Goal: Task Accomplishment & Management: Use online tool/utility

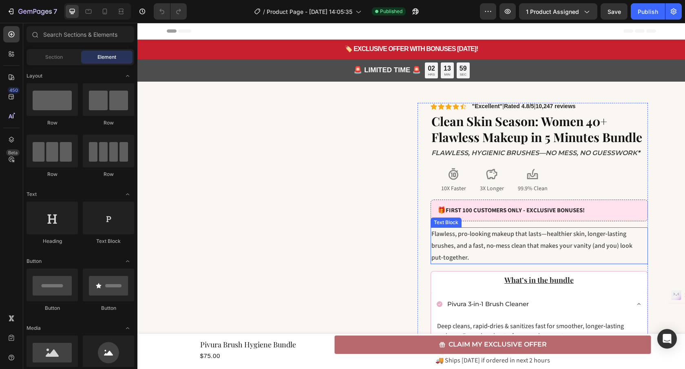
scroll to position [185, 0]
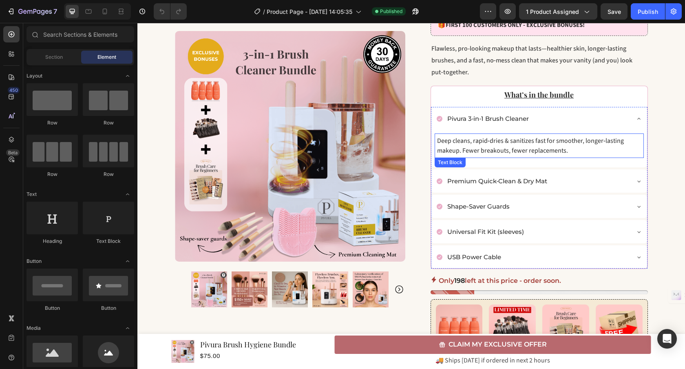
click at [555, 149] on p "Deep cleans, rapid‑dries & sanitizes fast for smoother, longer‑lasting makeup. …" at bounding box center [539, 146] width 204 height 20
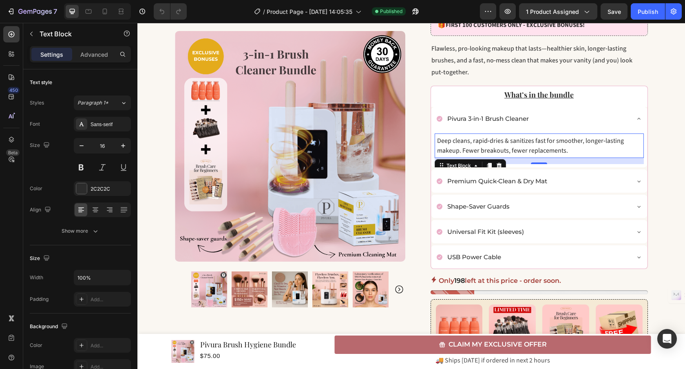
click at [576, 150] on p "Deep cleans, rapid‑dries & sanitizes fast for smoother, longer‑lasting makeup. …" at bounding box center [539, 146] width 204 height 20
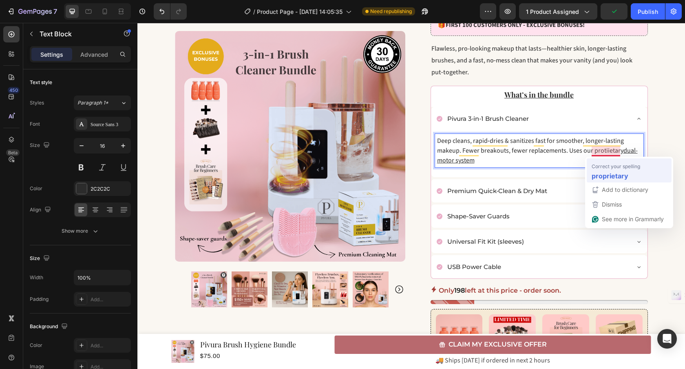
click at [606, 166] on span "Correct your spelling" at bounding box center [616, 166] width 49 height 8
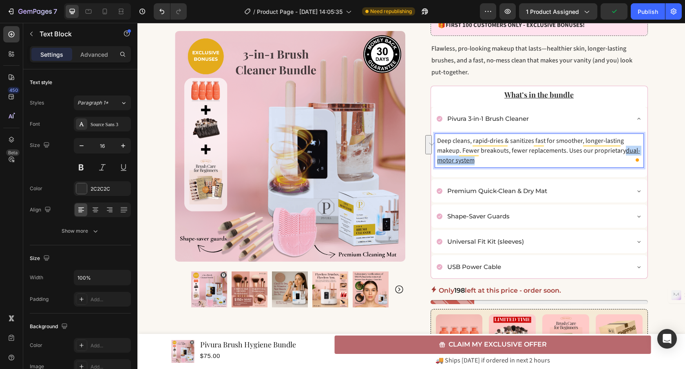
drag, startPoint x: 624, startPoint y: 152, endPoint x: 584, endPoint y: 160, distance: 40.2
click at [584, 160] on p "Deep cleans, rapid‑dries & sanitizes fast for smoother, longer‑lasting makeup. …" at bounding box center [539, 150] width 204 height 29
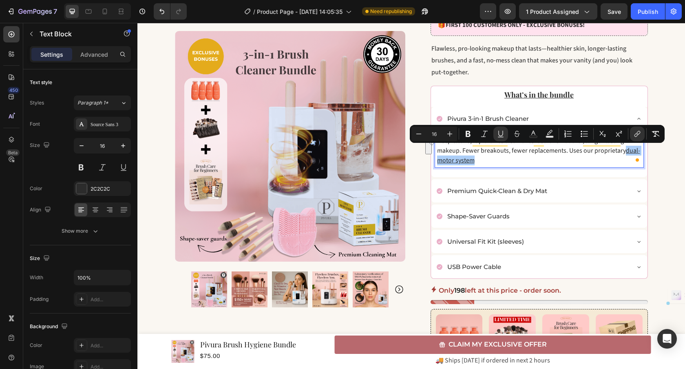
drag, startPoint x: 437, startPoint y: 134, endPoint x: 433, endPoint y: 134, distance: 4.5
click at [433, 134] on input "16" at bounding box center [434, 134] width 16 height 10
type input "1"
drag, startPoint x: 624, startPoint y: 154, endPoint x: 629, endPoint y: 166, distance: 12.8
click at [629, 166] on div "Deep cleans, rapid‑dries & sanitizes fast for smoother, longer‑lasting makeup. …" at bounding box center [539, 150] width 206 height 31
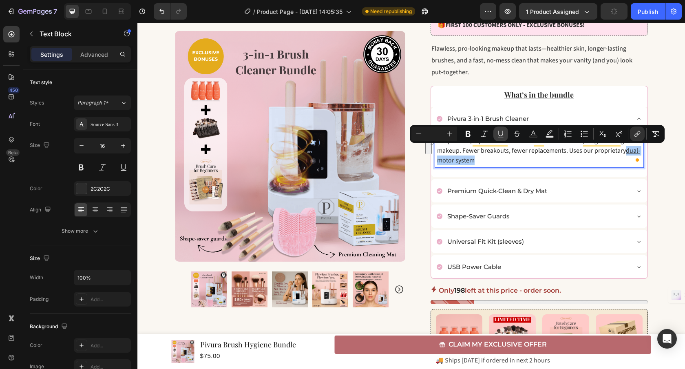
click at [503, 132] on icon "Editor contextual toolbar" at bounding box center [501, 134] width 8 height 8
click at [540, 157] on p "Deep cleans, rapid‑dries & sanitizes fast for smoother, longer‑lasting makeup. …" at bounding box center [539, 150] width 204 height 29
click at [569, 156] on p "Deep cleans, rapid‑dries & sanitizes fast for smoother, longer‑lasting makeup. …" at bounding box center [539, 150] width 204 height 29
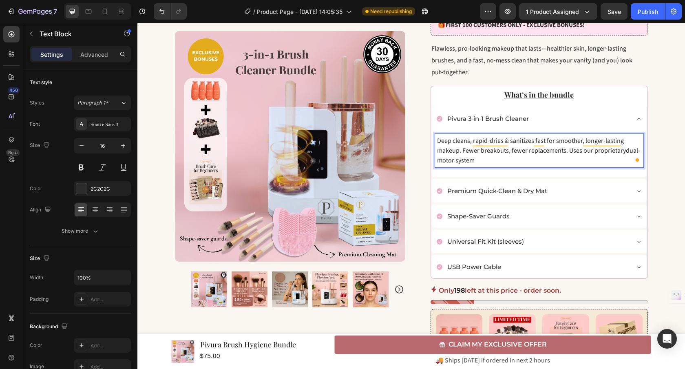
click at [566, 149] on p "Deep cleans, rapid‑dries & sanitizes fast for smoother, longer‑lasting makeup. …" at bounding box center [539, 150] width 204 height 29
click at [592, 165] on p "Deep cleans, rapid‑dries & sanitizes fast for smoother, longer‑lasting makeup. …" at bounding box center [539, 150] width 204 height 29
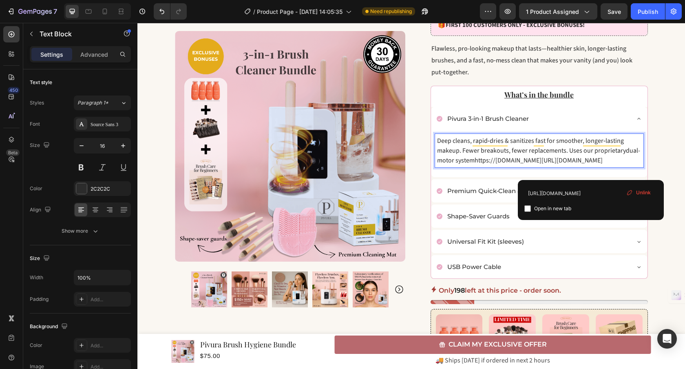
drag, startPoint x: 592, startPoint y: 172, endPoint x: 561, endPoint y: 173, distance: 31.4
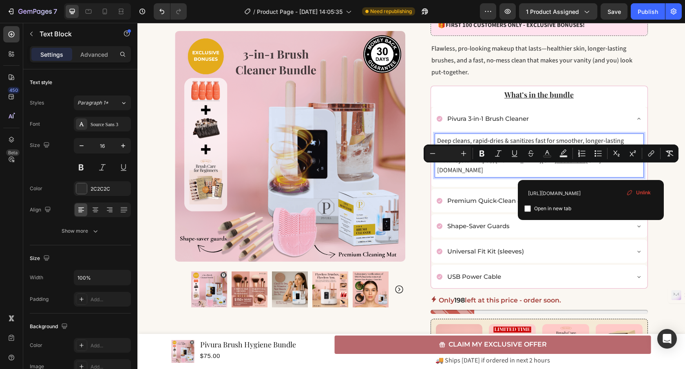
click at [549, 175] on p "Deep cleans, rapid‑dries & sanitizes fast for smoother, longer‑lasting makeup. …" at bounding box center [539, 155] width 204 height 39
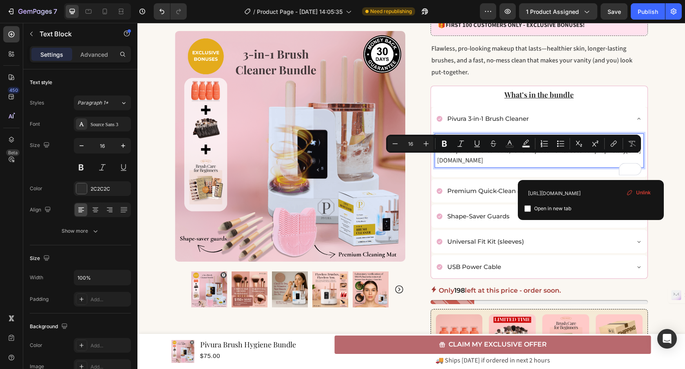
drag, startPoint x: 596, startPoint y: 174, endPoint x: 440, endPoint y: 163, distance: 156.1
click at [440, 163] on p "Deep cleans, rapid‑dries & sanitizes fast for smoother, longer‑lasting makeup. …" at bounding box center [539, 150] width 204 height 29
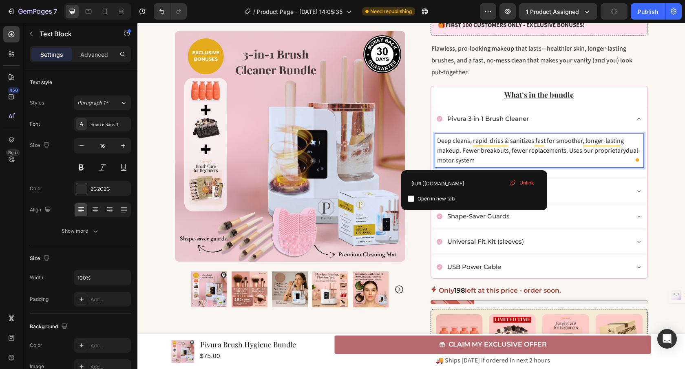
click at [517, 184] on div "Unlink" at bounding box center [521, 182] width 31 height 11
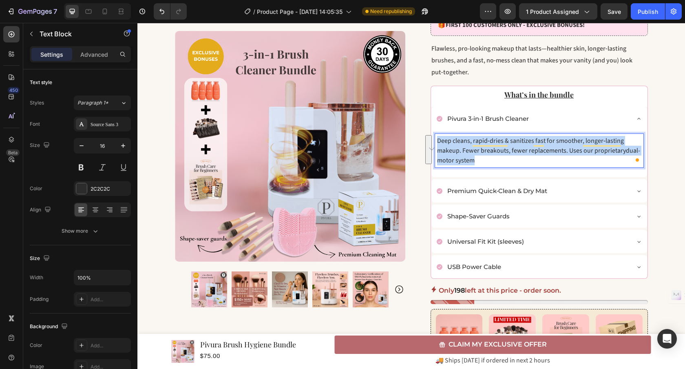
drag, startPoint x: 485, startPoint y: 161, endPoint x: 435, endPoint y: 143, distance: 53.3
click at [435, 143] on div "Deep cleans, rapid‑dries & sanitizes fast for smoother, longer‑lasting makeup. …" at bounding box center [539, 150] width 209 height 34
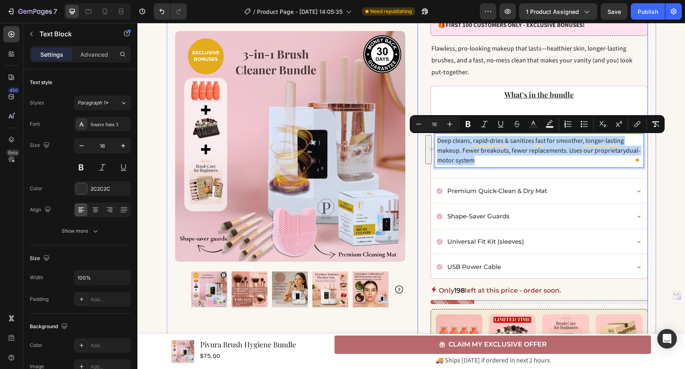
click at [431, 150] on button "See rewrite suggestions" at bounding box center [428, 149] width 7 height 29
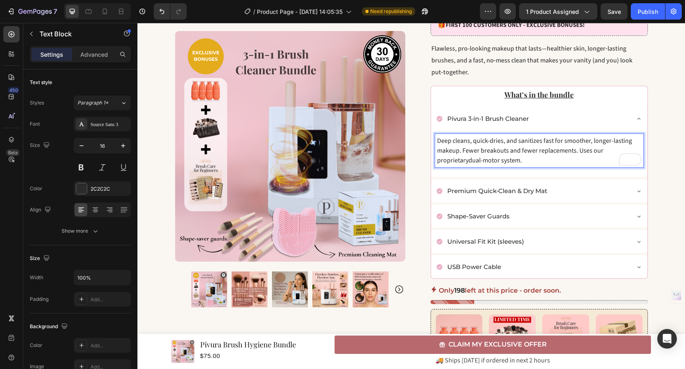
click at [437, 160] on p "Deep cleans, quick-dries, and sanitizes fast for smoother, longer-lasting makeu…" at bounding box center [539, 150] width 204 height 29
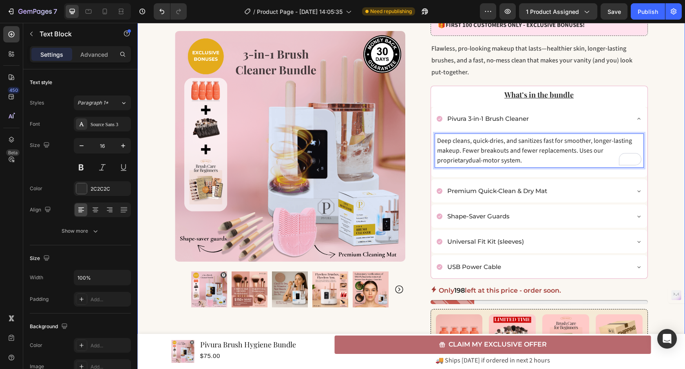
click at [669, 104] on div "🏷️ EXCLUSIVE OFFER WITH BONUSES [DATE]! Text Block Row Row Row 🚨 LIMITED TIME 🚨…" at bounding box center [411, 279] width 548 height 851
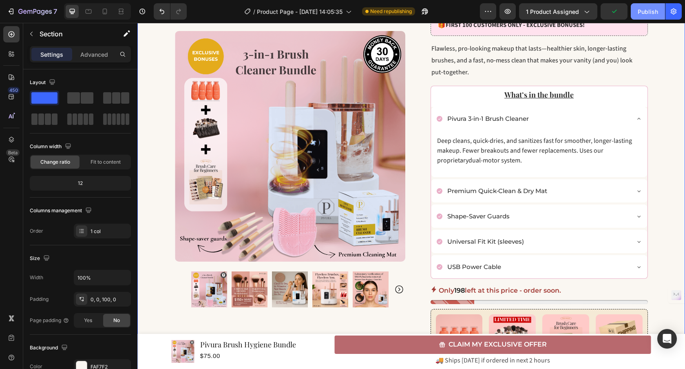
click at [645, 15] on div "Publish" at bounding box center [648, 11] width 20 height 9
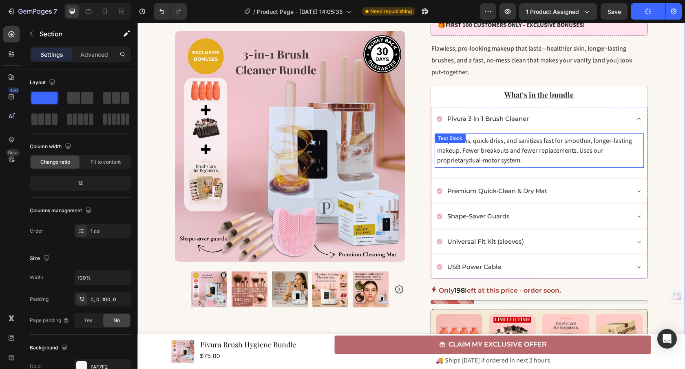
click at [537, 157] on p "Deep cleans, quick-dries, and sanitizes fast for smoother, longer-lasting makeu…" at bounding box center [539, 150] width 204 height 29
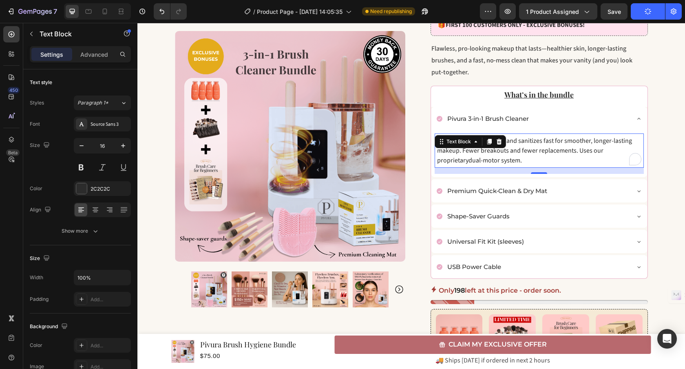
click at [532, 159] on p "Deep cleans, quick-dries, and sanitizes fast for smoother, longer-lasting makeu…" at bounding box center [539, 150] width 204 height 29
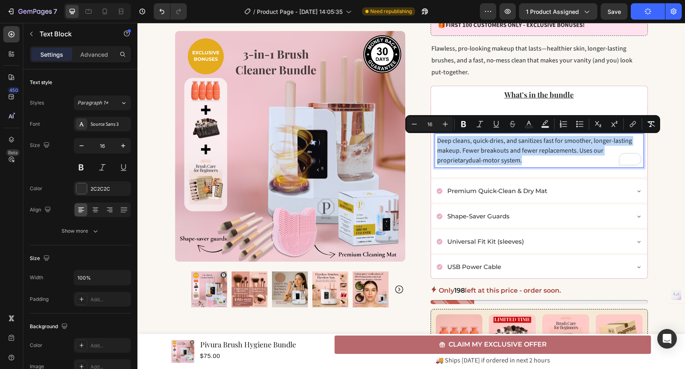
drag, startPoint x: 532, startPoint y: 159, endPoint x: 502, endPoint y: 159, distance: 30.2
click at [502, 159] on p "Deep cleans, quick-dries, and sanitizes fast for smoother, longer-lasting makeu…" at bounding box center [539, 150] width 204 height 29
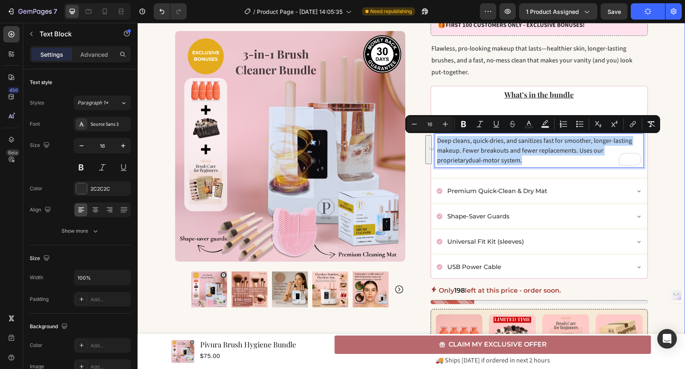
click at [666, 159] on div "🏷️ EXCLUSIVE OFFER WITH BONUSES [DATE]! Text Block Row Row Row 🚨 LIMITED TIME 🚨…" at bounding box center [411, 279] width 548 height 851
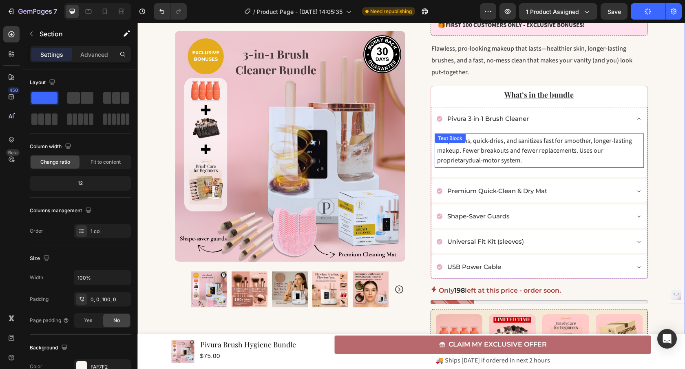
click at [515, 163] on span "dual-motor system." at bounding box center [494, 160] width 53 height 9
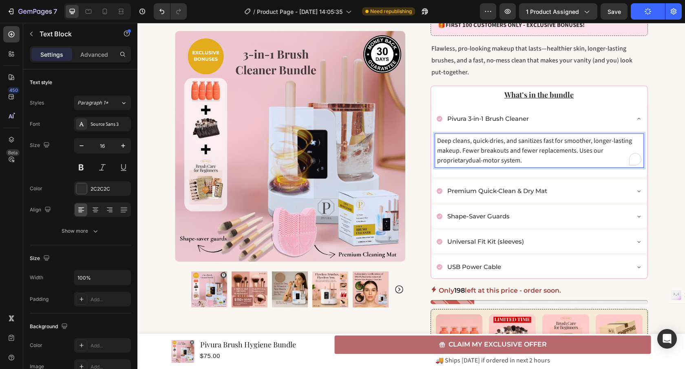
click at [520, 162] on span "dual-motor system." at bounding box center [494, 160] width 53 height 9
click at [642, 17] on button "Publish" at bounding box center [648, 11] width 34 height 16
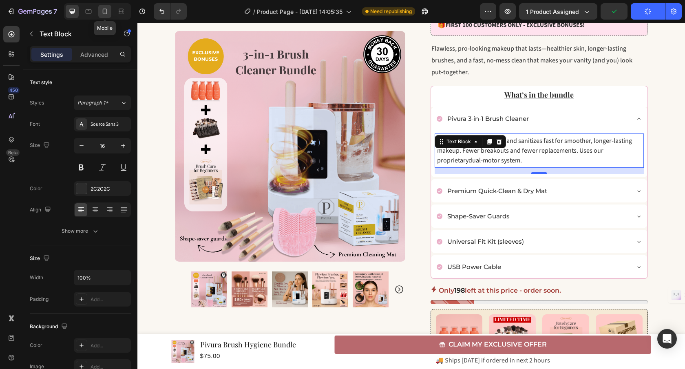
click at [107, 14] on icon at bounding box center [105, 11] width 8 height 8
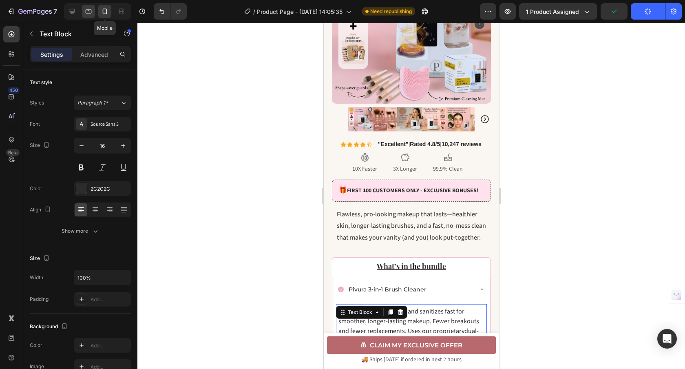
click at [84, 15] on div at bounding box center [88, 11] width 13 height 13
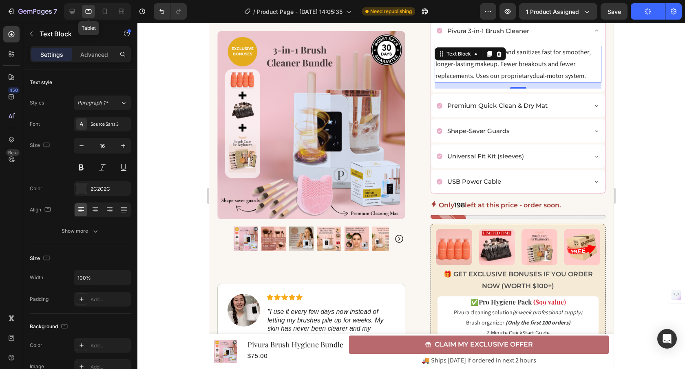
scroll to position [302, 0]
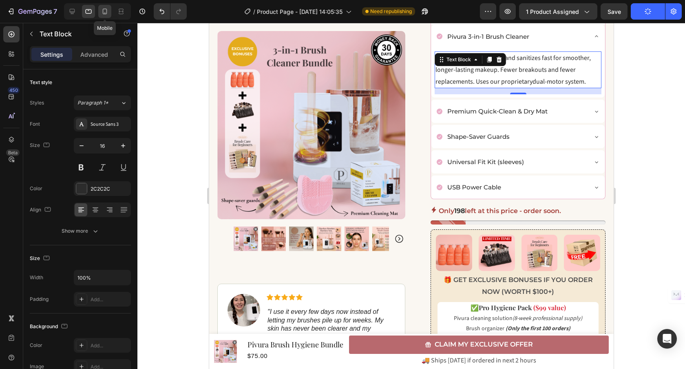
click at [99, 13] on div at bounding box center [104, 11] width 13 height 13
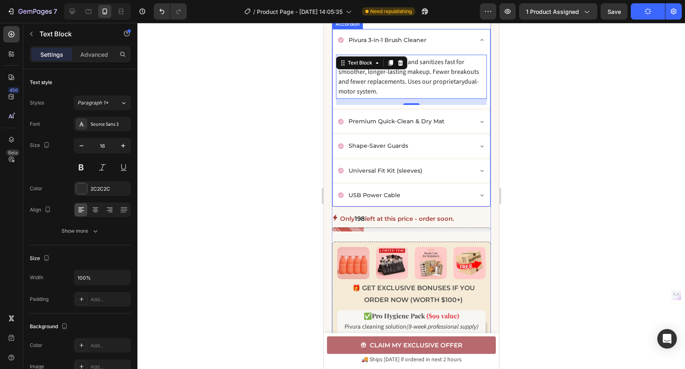
scroll to position [437, 0]
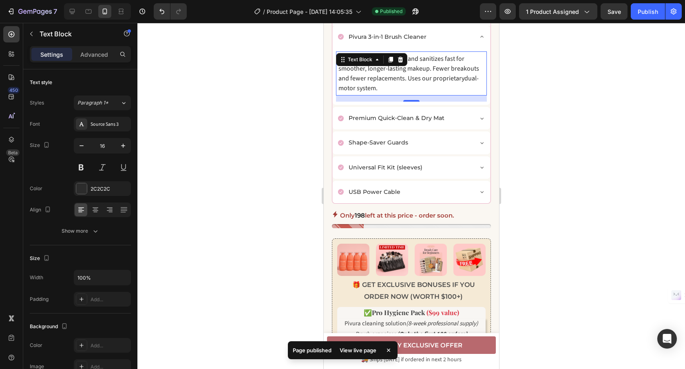
click at [540, 99] on div at bounding box center [411, 196] width 548 height 346
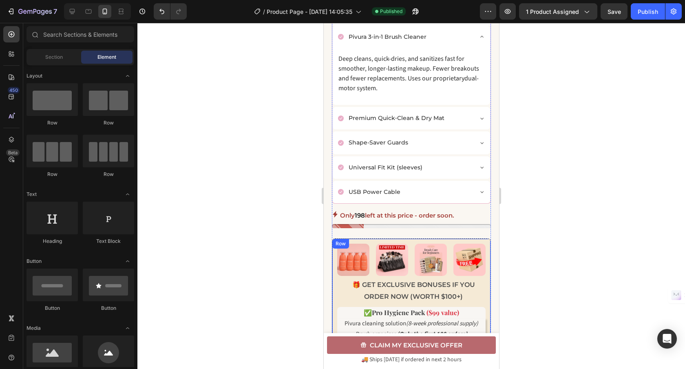
click at [419, 276] on div "Image Image Image Image Row 🎁 GET EXCLUSIVE BONUSES IF YOU ORDER NOW (WORTH $10…" at bounding box center [411, 304] width 148 height 122
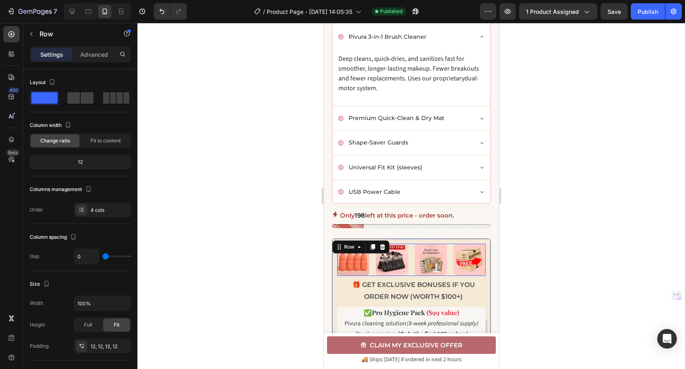
click at [409, 275] on div "Image Image Image Image Row" at bounding box center [411, 259] width 148 height 32
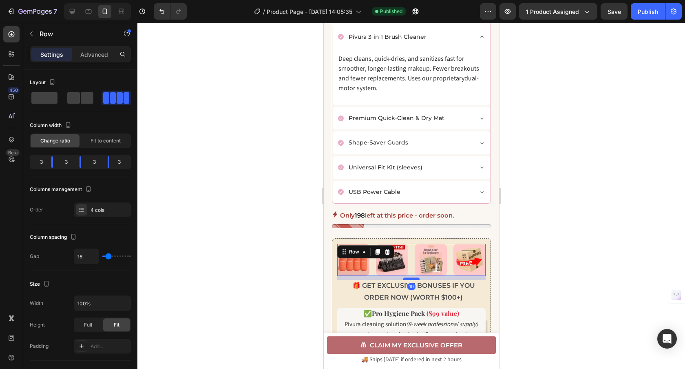
click at [413, 278] on div at bounding box center [411, 278] width 16 height 2
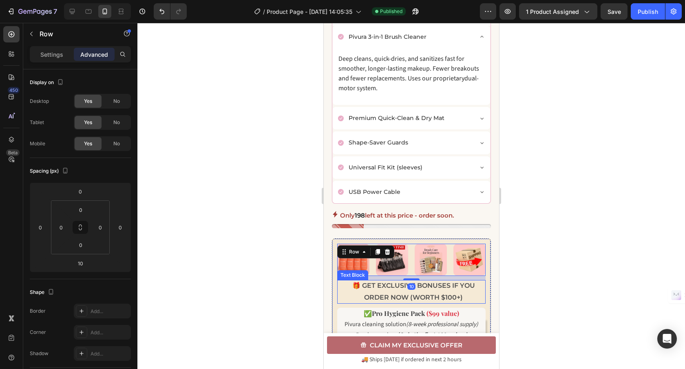
click at [416, 300] on strong "EXCLUSIVE BONUSES IF YOU ORDER NOW (WORTH $100+)" at bounding box center [419, 291] width 111 height 20
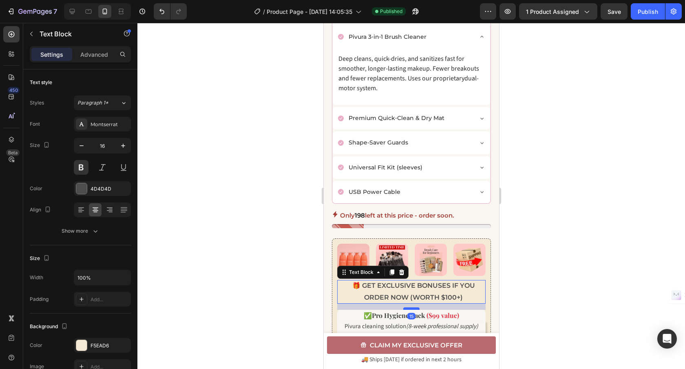
click at [412, 308] on div at bounding box center [411, 308] width 16 height 2
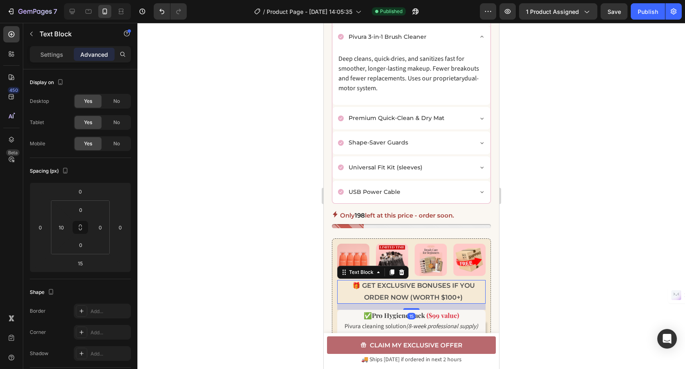
click at [568, 294] on div at bounding box center [411, 196] width 548 height 346
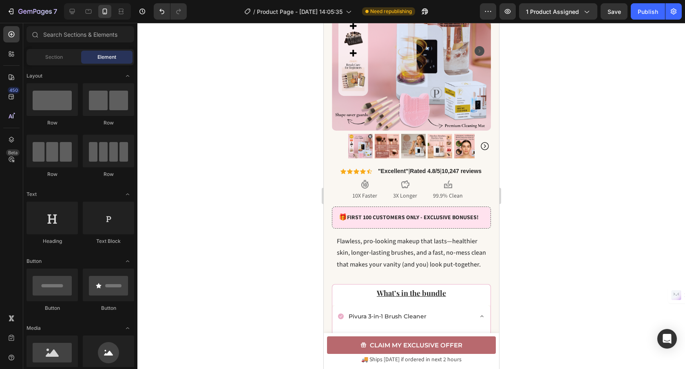
scroll to position [168, 0]
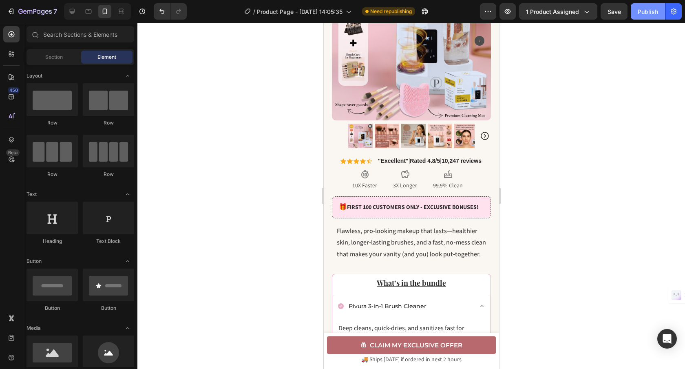
click at [644, 9] on div "Publish" at bounding box center [648, 11] width 20 height 9
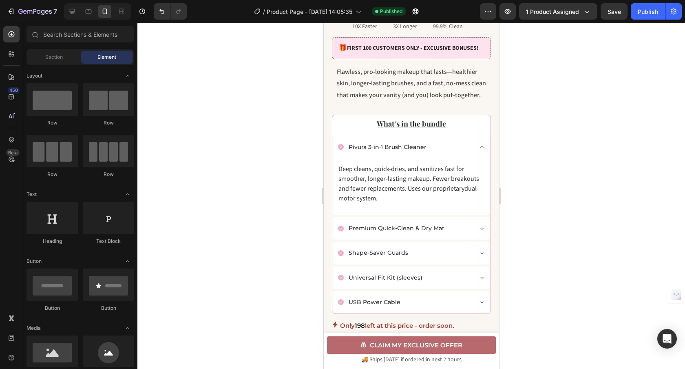
scroll to position [328, 0]
